Goal: Task Accomplishment & Management: Manage account settings

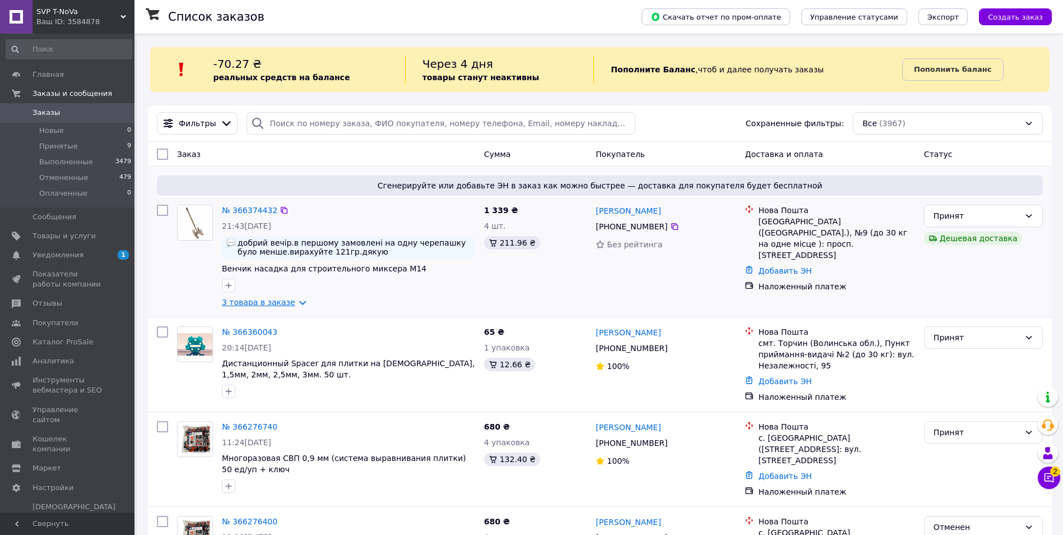
click at [244, 304] on link "3 товара в заказе" at bounding box center [258, 302] width 73 height 9
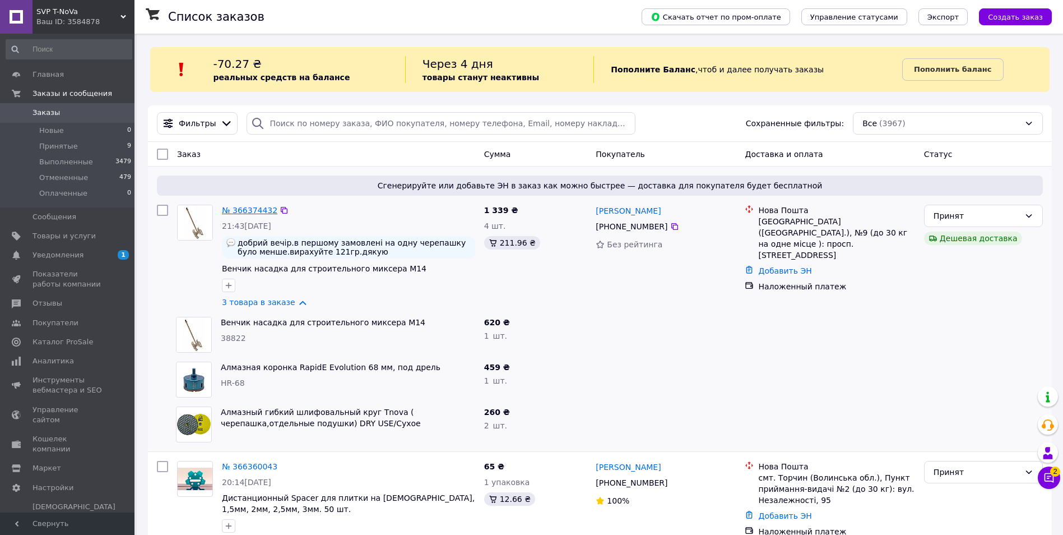
click at [245, 211] on link "№ 366374432" at bounding box center [249, 210] width 55 height 9
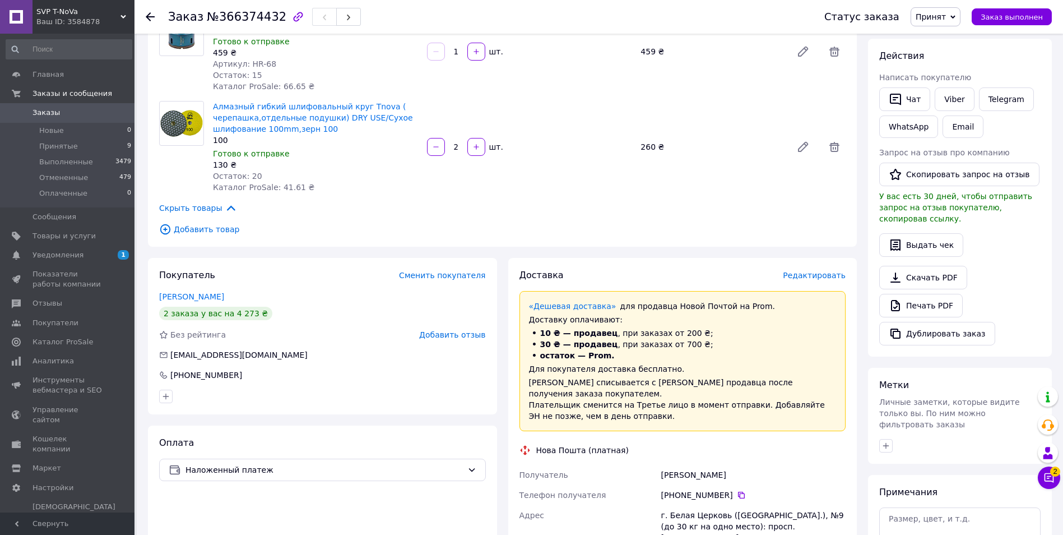
scroll to position [224, 0]
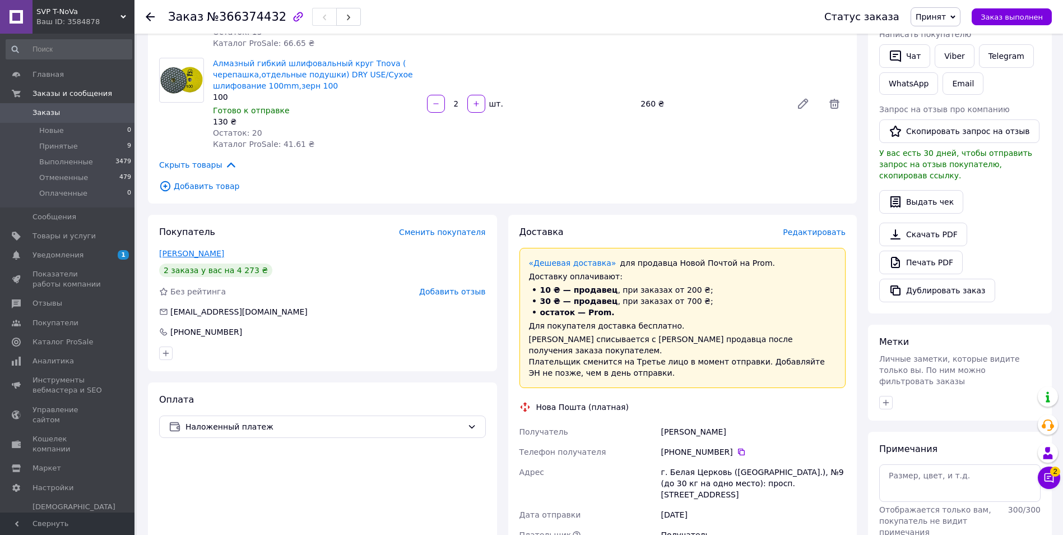
click at [197, 249] on link "сердюк сергей" at bounding box center [191, 253] width 65 height 9
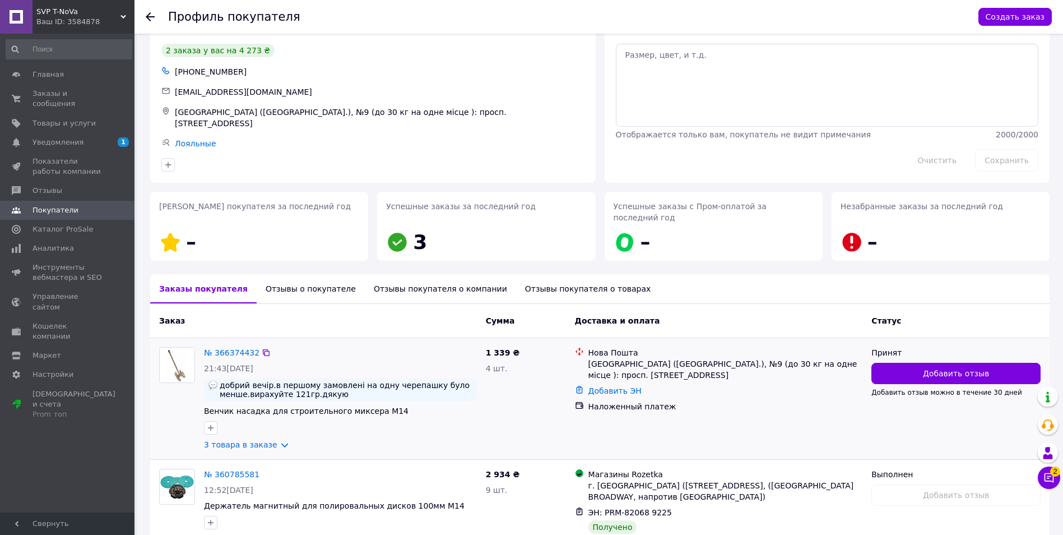
scroll to position [87, 0]
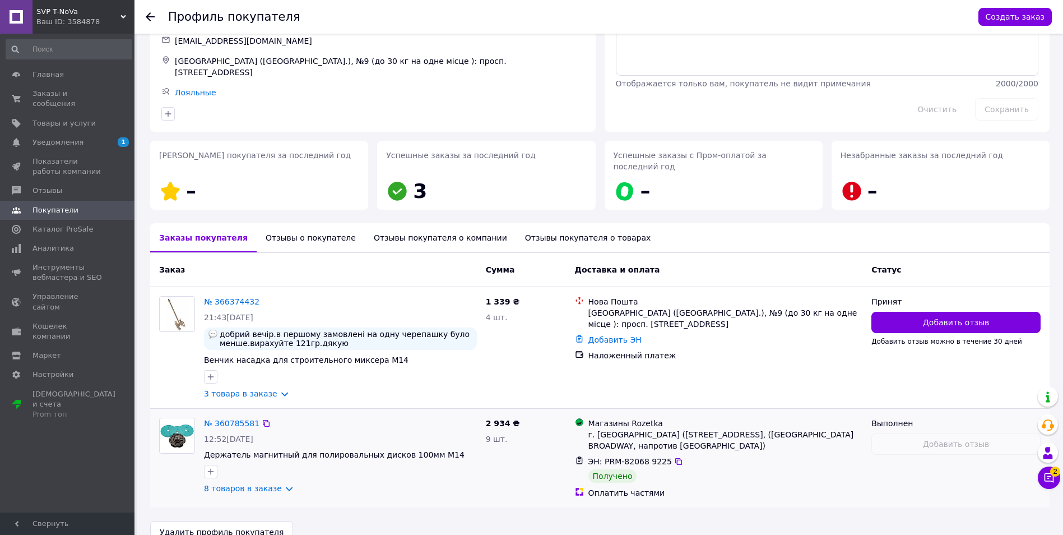
click at [260, 484] on link "8 товаров в заказе" at bounding box center [243, 488] width 78 height 9
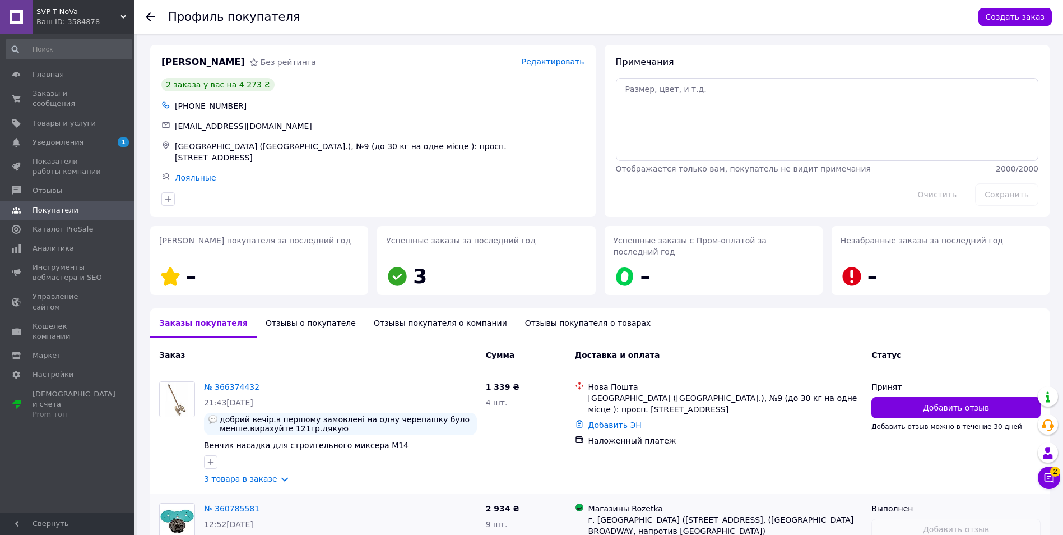
scroll to position [0, 0]
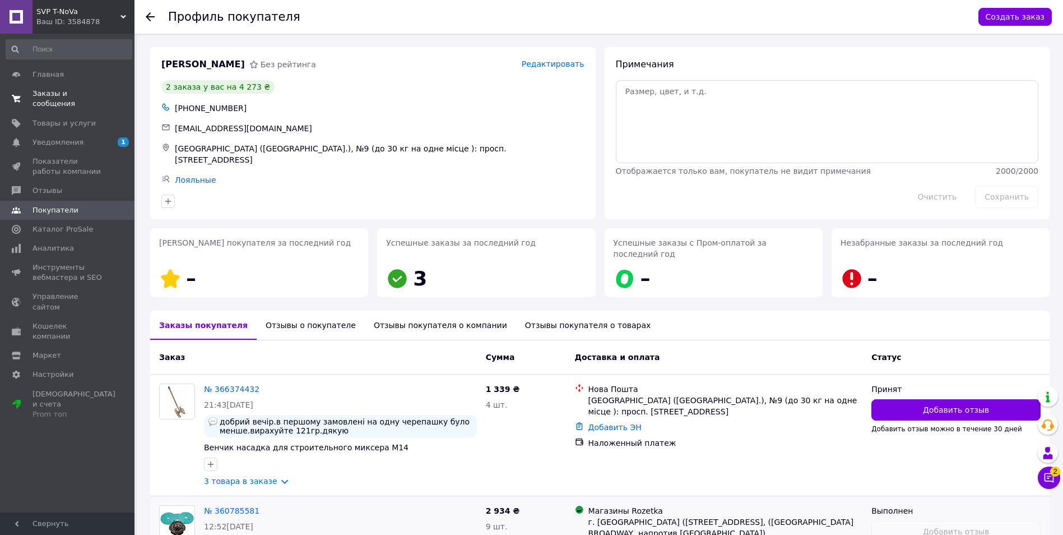
click at [57, 96] on span "Заказы и сообщения" at bounding box center [68, 99] width 71 height 20
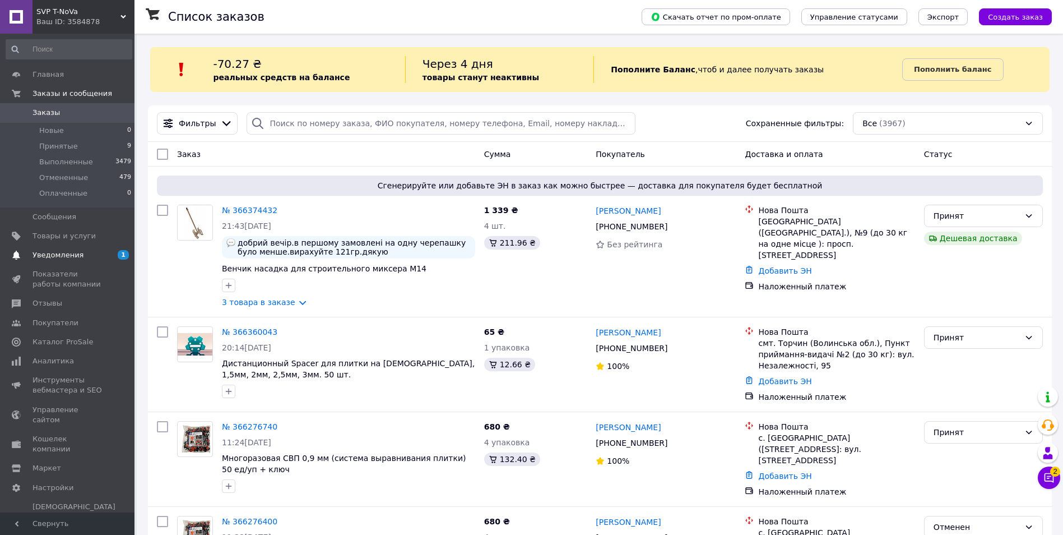
click at [55, 252] on span "Уведомления" at bounding box center [58, 255] width 51 height 10
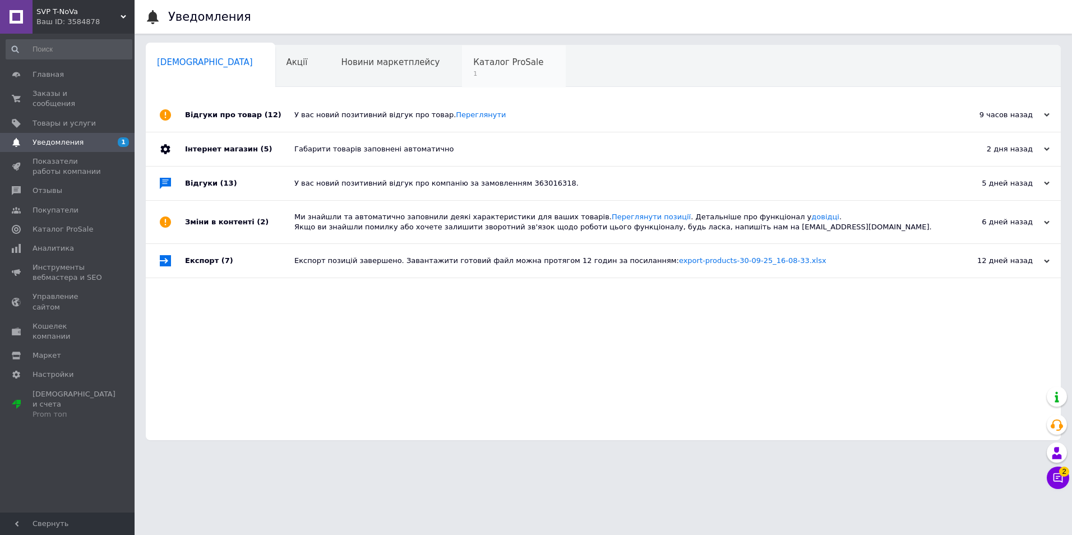
click at [473, 77] on span "1" at bounding box center [508, 74] width 70 height 8
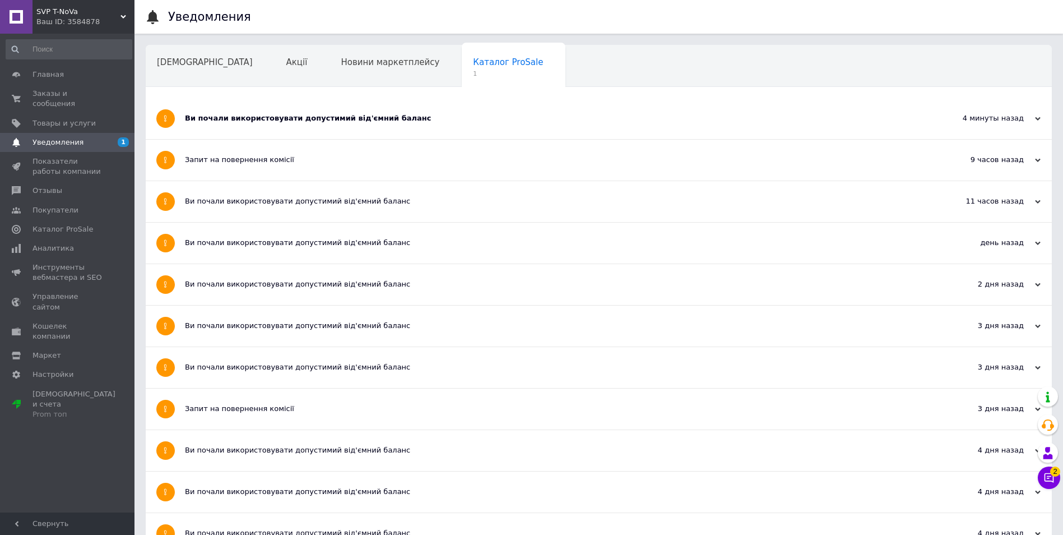
click at [264, 110] on div "Ви почали використовувати допустимий від'ємний баланс" at bounding box center [557, 118] width 744 height 41
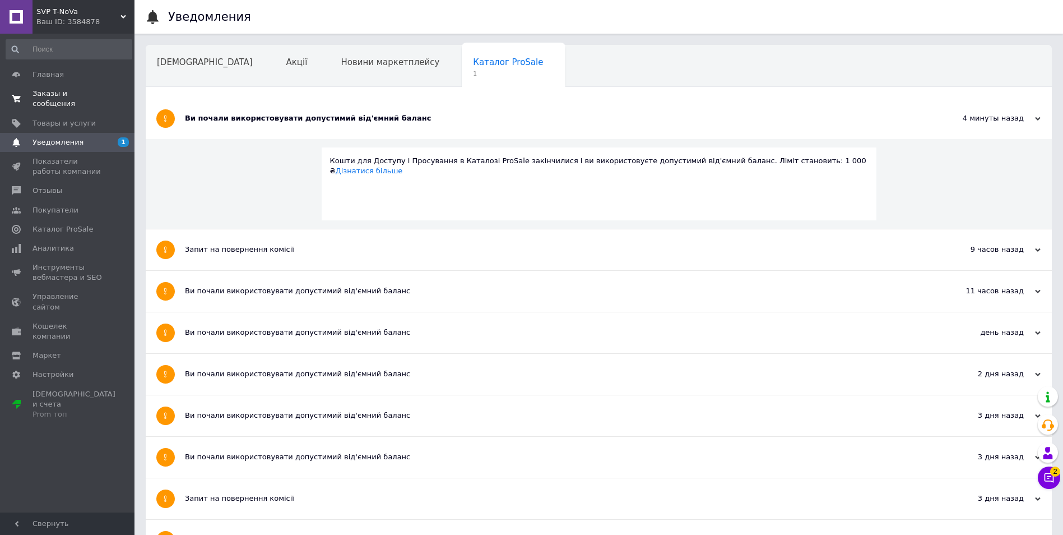
click at [64, 91] on span "Заказы и сообщения" at bounding box center [68, 99] width 71 height 20
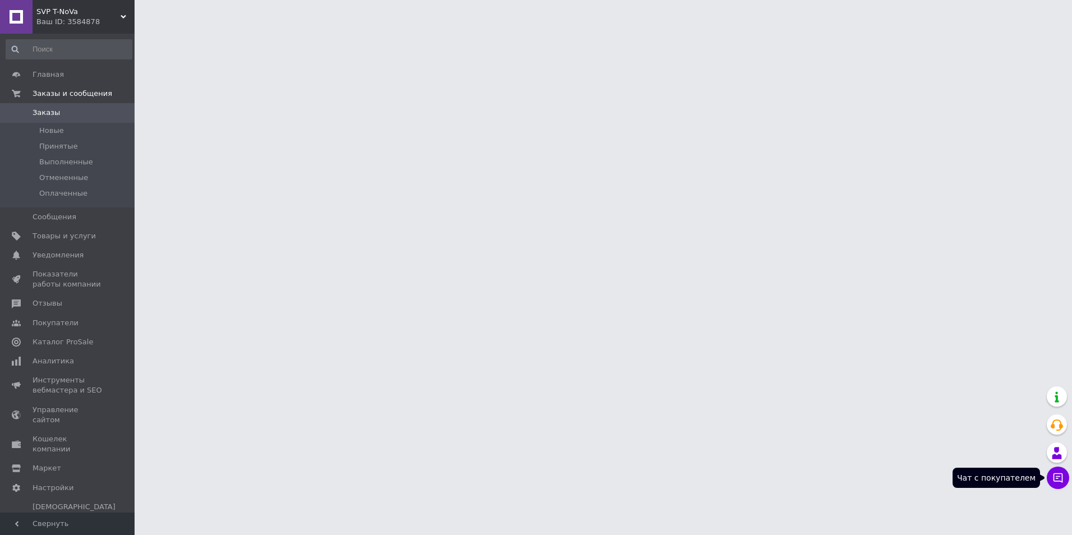
click at [1062, 483] on icon at bounding box center [1057, 477] width 11 height 11
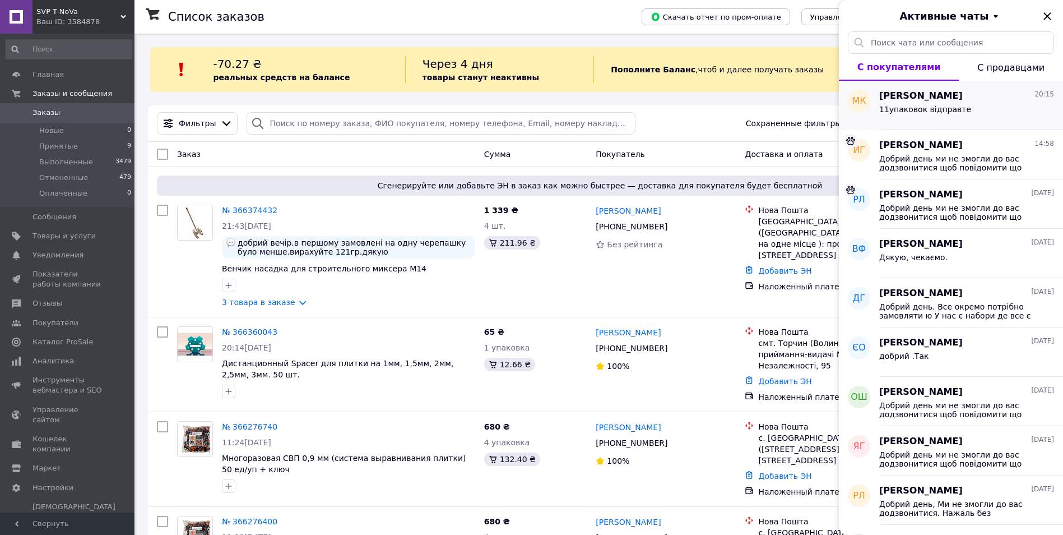
click at [1004, 105] on div "11упаковок відправте" at bounding box center [966, 112] width 175 height 18
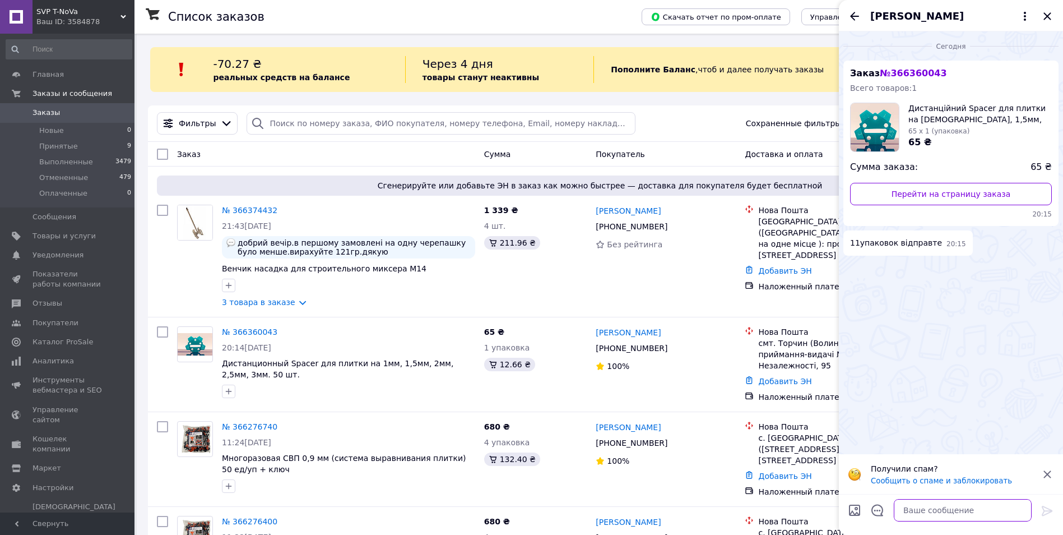
click at [910, 510] on textarea at bounding box center [963, 510] width 138 height 22
type textarea "Д"
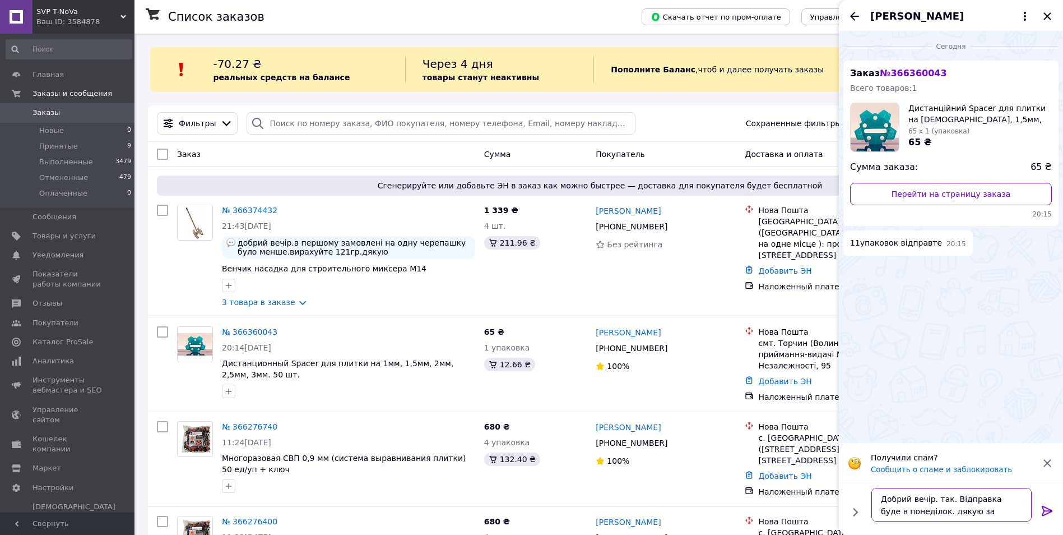
scroll to position [1, 0]
click at [927, 511] on textarea "Добрий вечір. так. Відправка буде в понеділок. дякую за замовлення" at bounding box center [952, 505] width 160 height 34
click at [943, 512] on textarea "Добрий вечір. так. Відправка буде в понеділок. Дякую за замовлення" at bounding box center [952, 505] width 160 height 34
click at [947, 497] on textarea "Добрий вечір. так. Відправка буде в понеділок. Дякуємо за замовлення" at bounding box center [952, 505] width 160 height 34
click at [977, 502] on textarea "Добрий вечір. так. Відправка буде в понеділок. Дякуємо за замовлення" at bounding box center [952, 505] width 160 height 34
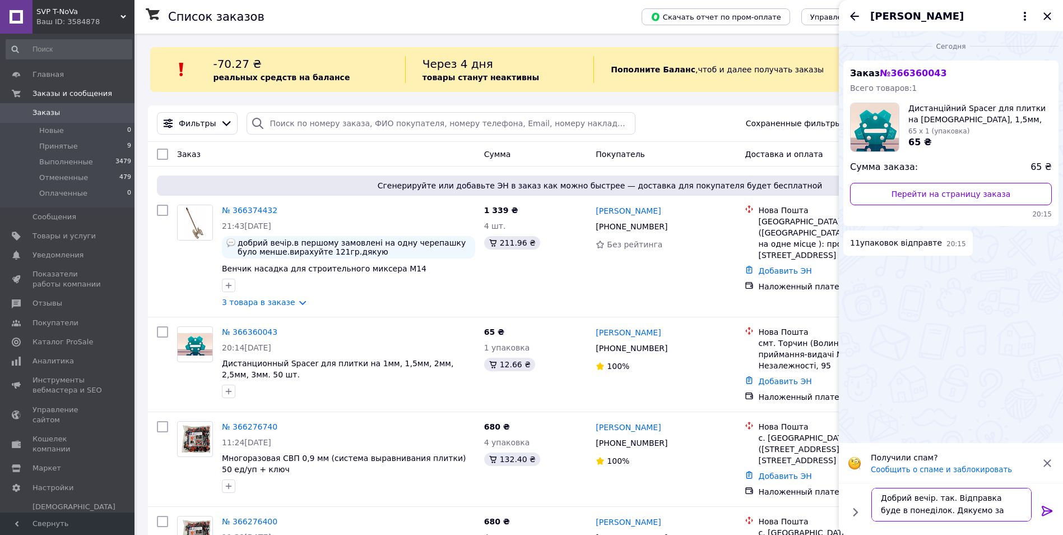
click at [1013, 508] on textarea "Добрий вечір. так. Відправка буде в понеділок. Дякуємо за замовлення" at bounding box center [952, 505] width 160 height 34
type textarea "Добрий вечір. так. Відправка буде в понеділок. Дякуємо за замовлення"
click at [1049, 509] on icon at bounding box center [1047, 510] width 13 height 13
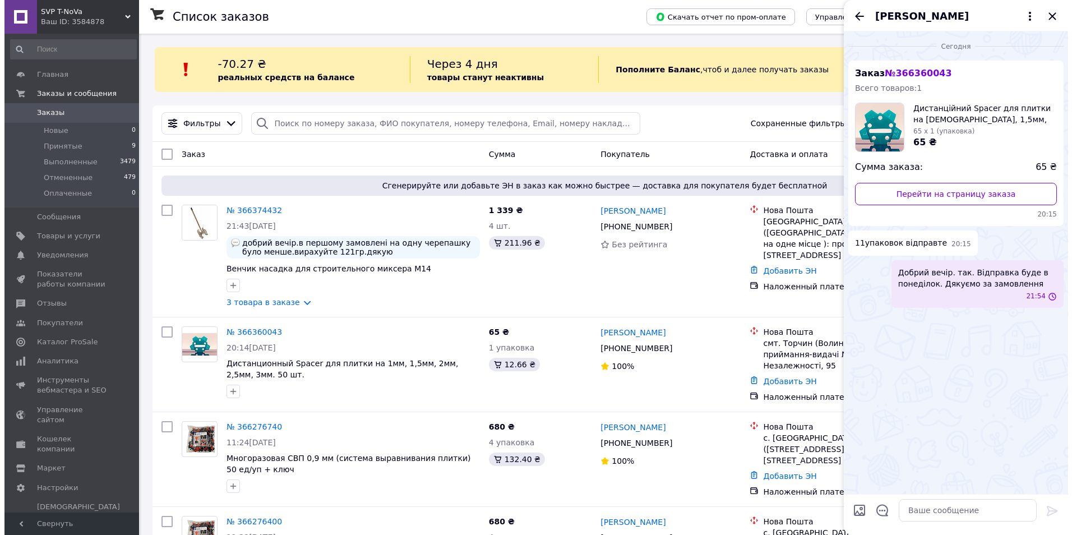
scroll to position [0, 0]
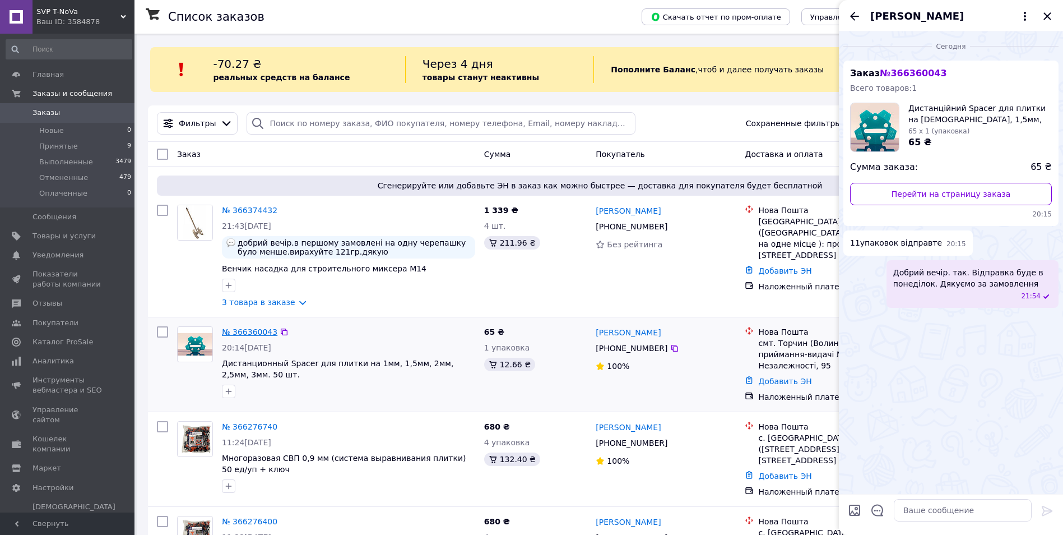
click at [264, 332] on link "№ 366360043" at bounding box center [249, 331] width 55 height 9
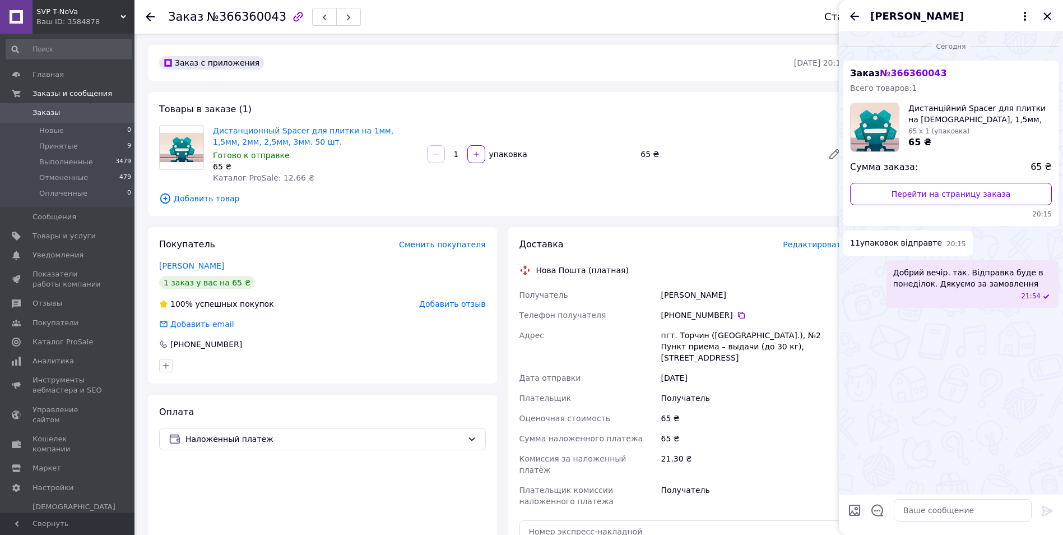
click at [1052, 21] on icon "Закрыть" at bounding box center [1047, 16] width 13 height 13
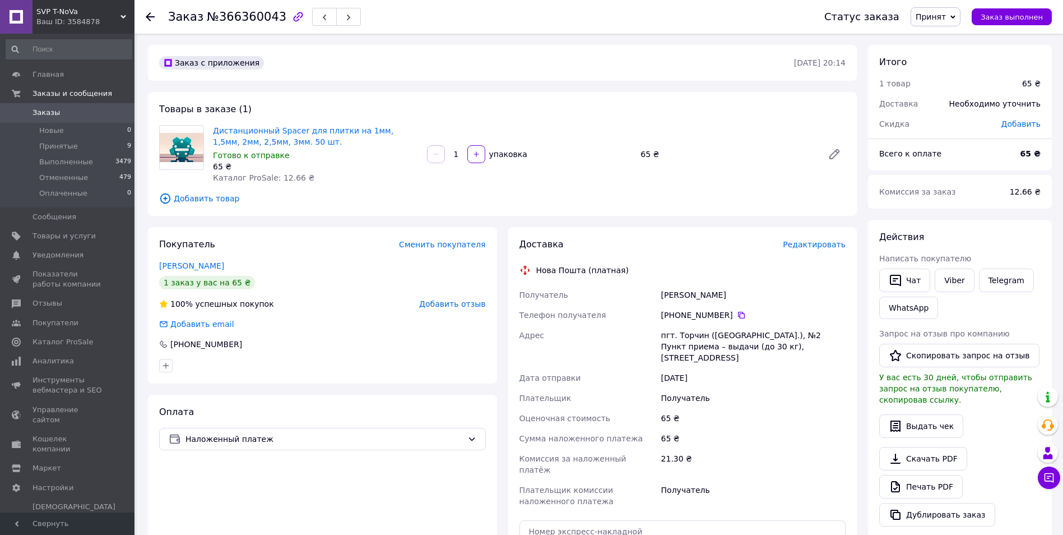
click at [355, 121] on div "Товары в заказе (1) Дистанционный Spacer для плитки на 1мм, 1,5мм, 2мм, 2,5мм, …" at bounding box center [502, 154] width 709 height 124
click at [355, 123] on div "Дистанционный Spacer для плитки на [DEMOGRAPHIC_DATA], 1,5мм, 2мм, 2,5мм, 3мм. …" at bounding box center [316, 154] width 214 height 63
click at [353, 129] on link "Дистанционный Spacer для плитки на 1мм, 1,5мм, 2мм, 2,5мм, 3мм. 50 шт." at bounding box center [303, 136] width 180 height 20
click at [43, 110] on span "Заказы" at bounding box center [46, 113] width 27 height 10
